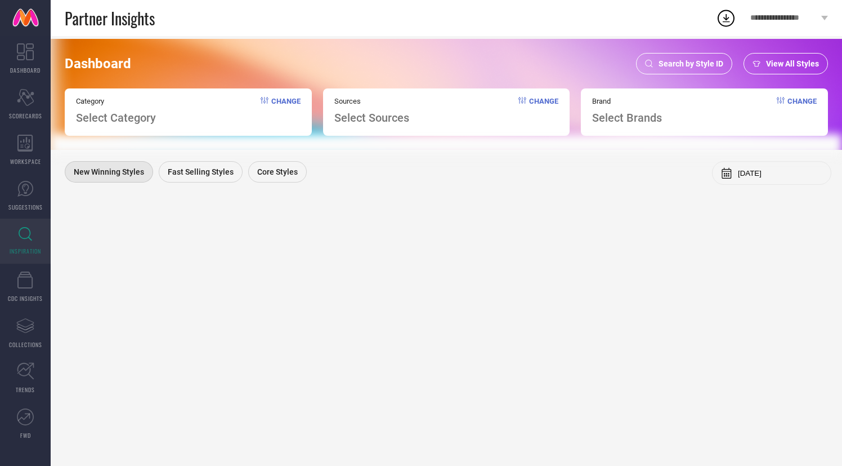
click at [686, 65] on span "Search by Style ID" at bounding box center [691, 63] width 65 height 9
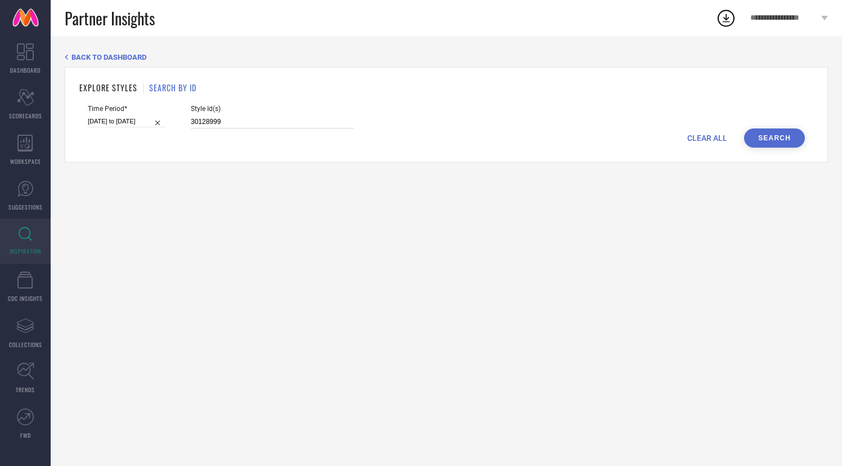
click at [191, 122] on input "30128999" at bounding box center [272, 121] width 163 height 13
paste input "6982753 36982752 36982757 36982754 36982756 36982751 36982747"
click at [772, 137] on button "Search" at bounding box center [774, 137] width 61 height 19
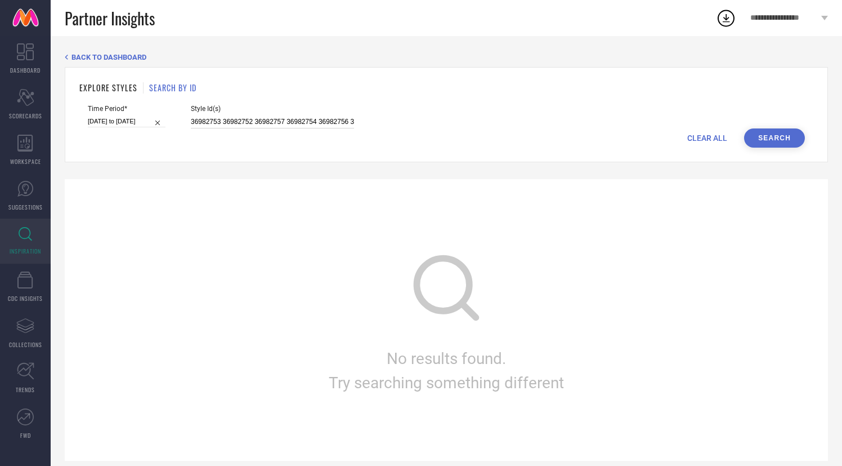
click at [210, 124] on input "36982753 36982752 36982757 36982754 36982756 36982751 36982747" at bounding box center [272, 121] width 163 height 13
type input "36982753, 36982752, 36982757, 36982754, 36982756 36982751 36982747"
select select "2"
select select "2025"
select select "3"
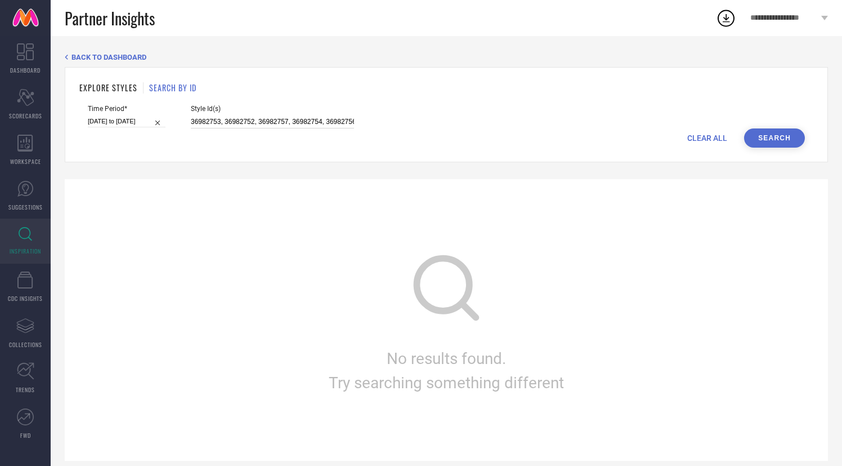
select select "2025"
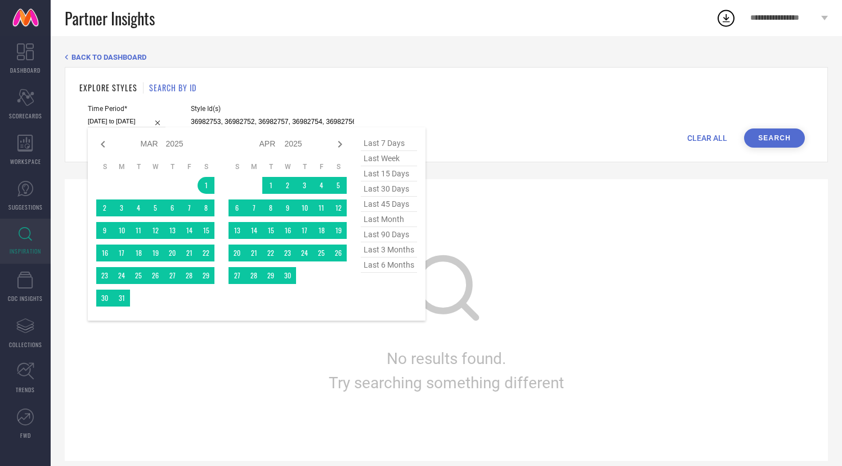
click at [111, 117] on input "[DATE] to [DATE]" at bounding box center [127, 121] width 78 height 12
type input "36982753, 36982752, 36982757, 36982754, 36982756 36982751 36982747"
click at [405, 265] on span "last 6 months" at bounding box center [389, 264] width 56 height 15
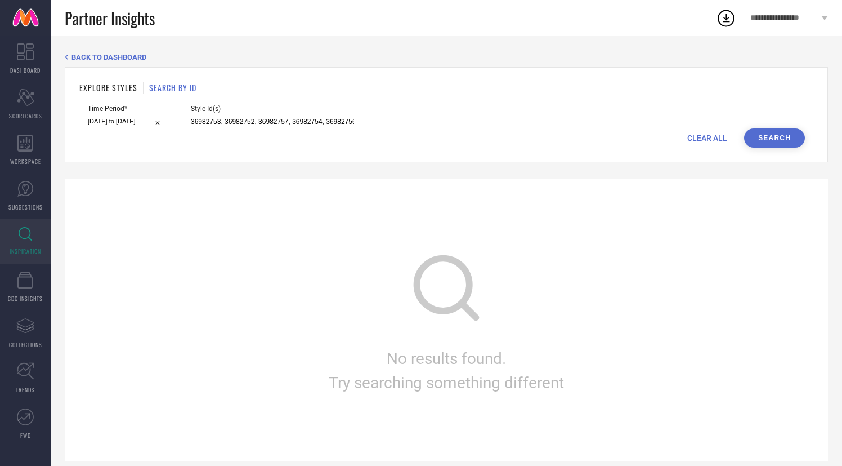
click at [772, 135] on button "Search" at bounding box center [774, 137] width 61 height 19
